Goal: Information Seeking & Learning: Learn about a topic

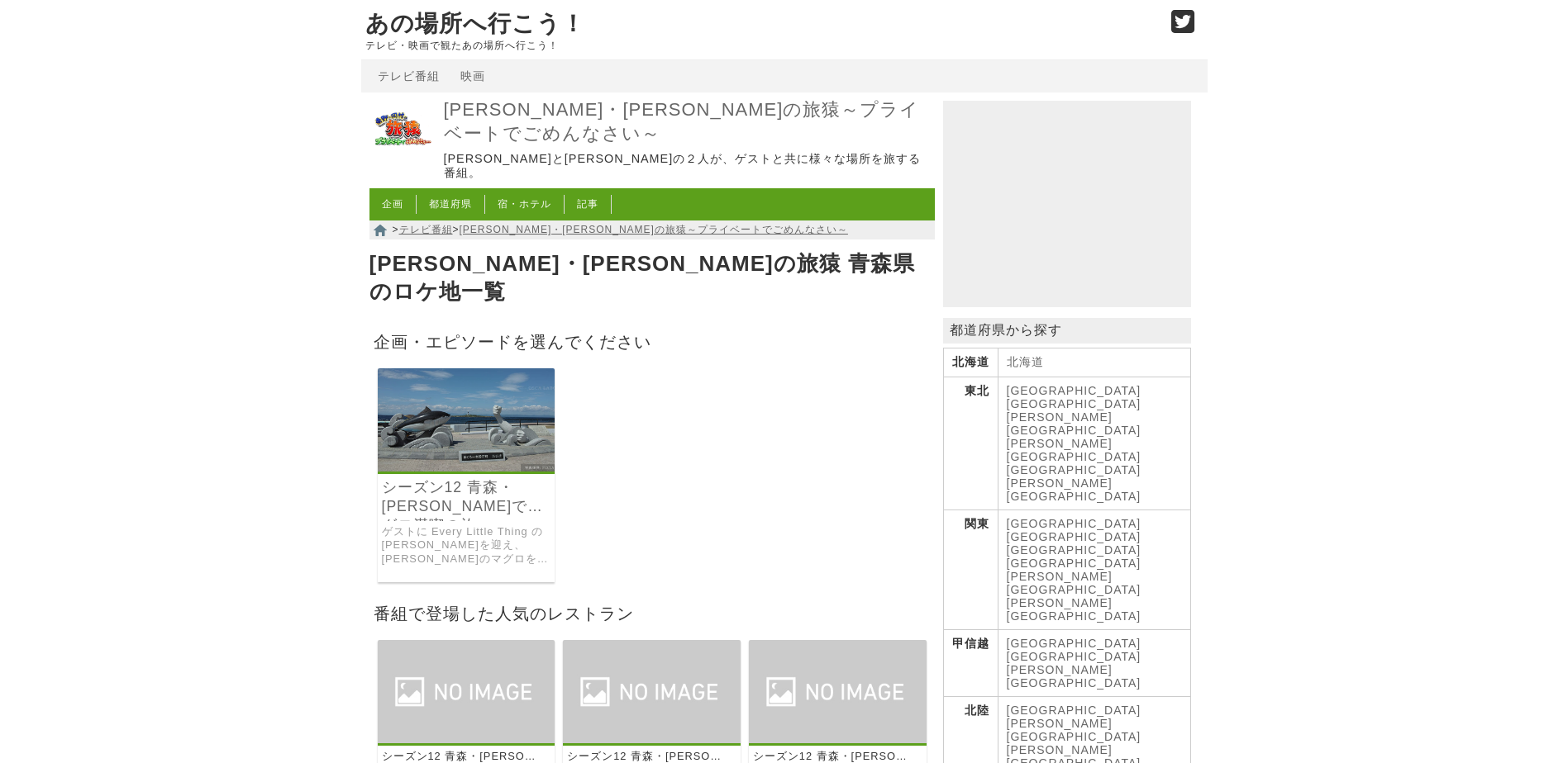
click at [1021, 397] on link "[GEOGRAPHIC_DATA]" at bounding box center [1073, 390] width 134 height 13
click at [464, 479] on link "シーズン12 青森・[PERSON_NAME]でマグロ満喫の旅" at bounding box center [466, 497] width 170 height 38
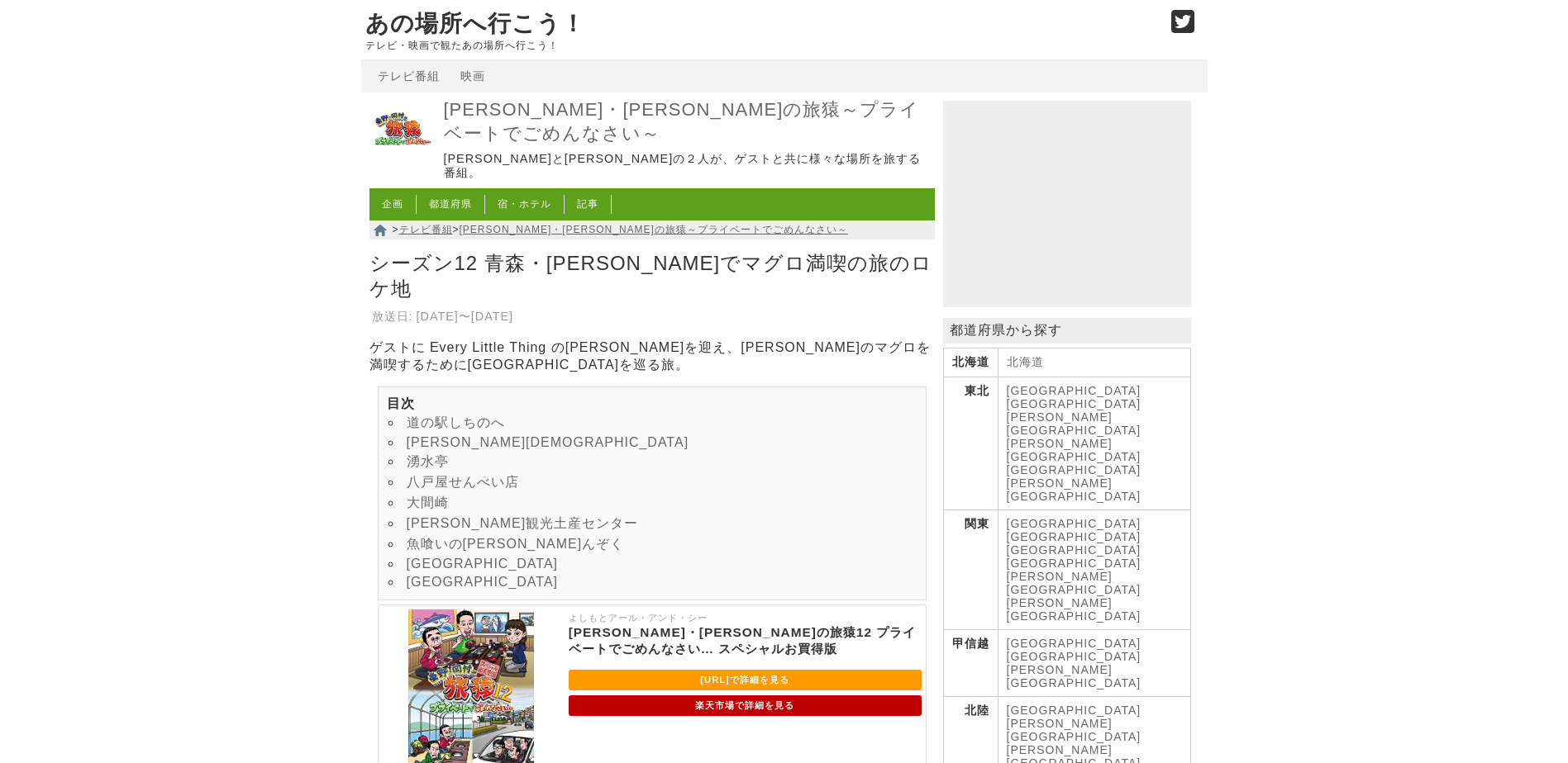
scroll to position [221, 0]
